Goal: Task Accomplishment & Management: Manage account settings

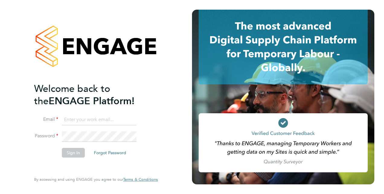
type input "alan.fox@vistry.co.uk"
click at [76, 153] on button "Sign In" at bounding box center [73, 153] width 23 height 10
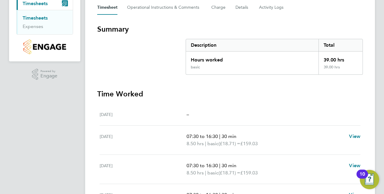
scroll to position [60, 0]
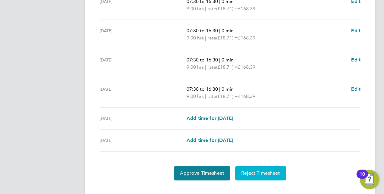
scroll to position [240, 0]
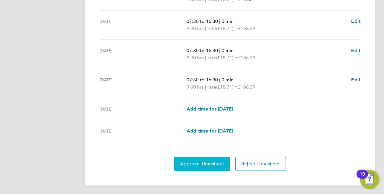
click at [198, 163] on span "Approve Timesheet" at bounding box center [202, 164] width 44 height 6
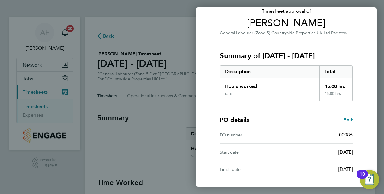
scroll to position [94, 0]
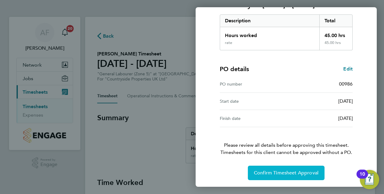
click at [292, 175] on span "Confirm Timesheet Approval" at bounding box center [286, 173] width 65 height 6
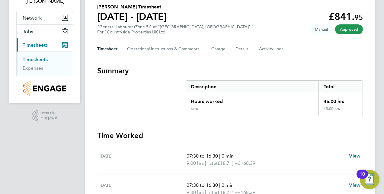
scroll to position [151, 0]
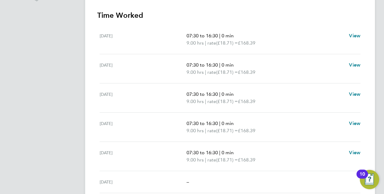
scroll to position [211, 0]
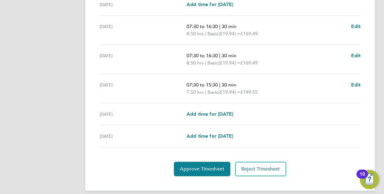
scroll to position [226, 0]
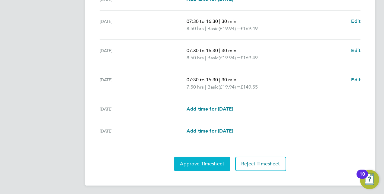
click at [205, 162] on span "Approve Timesheet" at bounding box center [202, 164] width 44 height 6
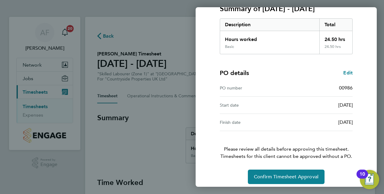
scroll to position [94, 0]
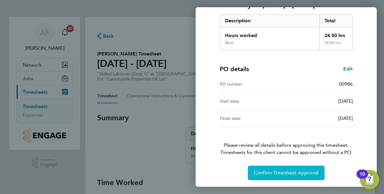
click at [280, 172] on span "Confirm Timesheet Approval" at bounding box center [286, 173] width 65 height 6
